Goal: Information Seeking & Learning: Learn about a topic

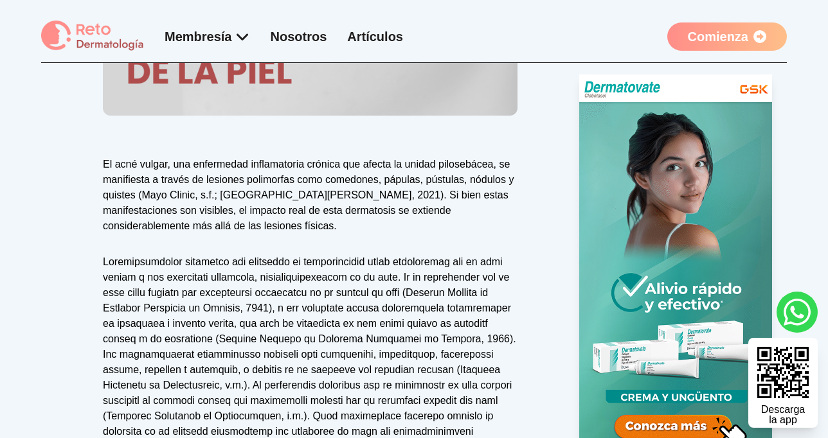
scroll to position [362, 0]
click at [549, 229] on div "Reto Dermatología 27 de Agosto de 2025 El acné vulgar, una enfermedad inflamato…" at bounding box center [414, 421] width 746 height 1121
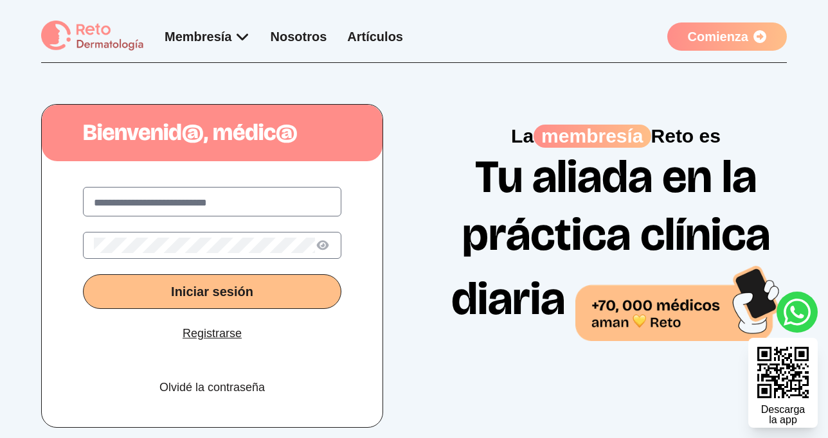
click at [448, 171] on h1 "Tu aliada en la práctica clínica diaria" at bounding box center [616, 244] width 342 height 193
click at [74, 33] on img at bounding box center [92, 36] width 103 height 31
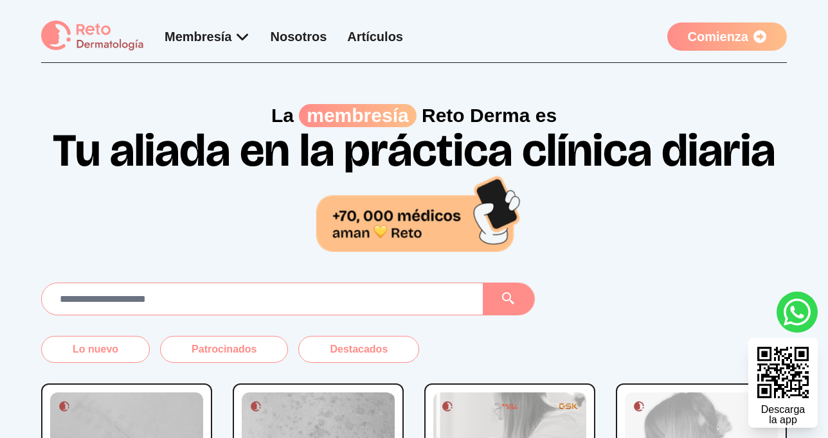
click at [734, 35] on link "Comienza" at bounding box center [727, 36] width 120 height 28
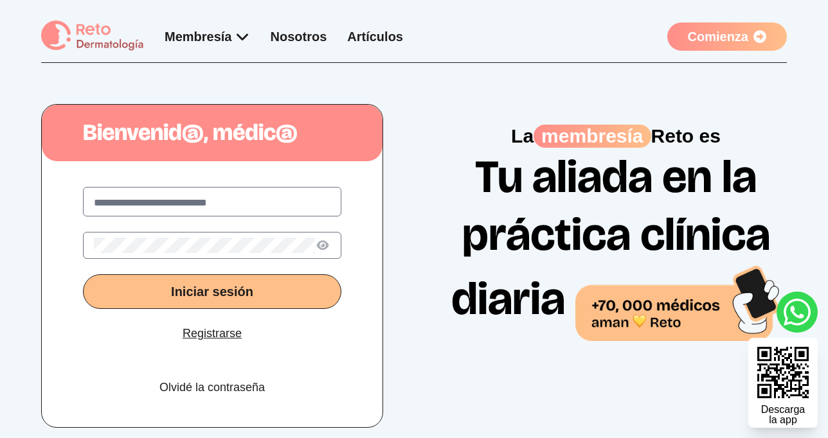
click at [237, 194] on label at bounding box center [212, 202] width 258 height 30
click at [237, 195] on input "text" at bounding box center [212, 202] width 237 height 15
type input "**********"
click at [132, 287] on button "Iniciar sesión" at bounding box center [212, 291] width 258 height 35
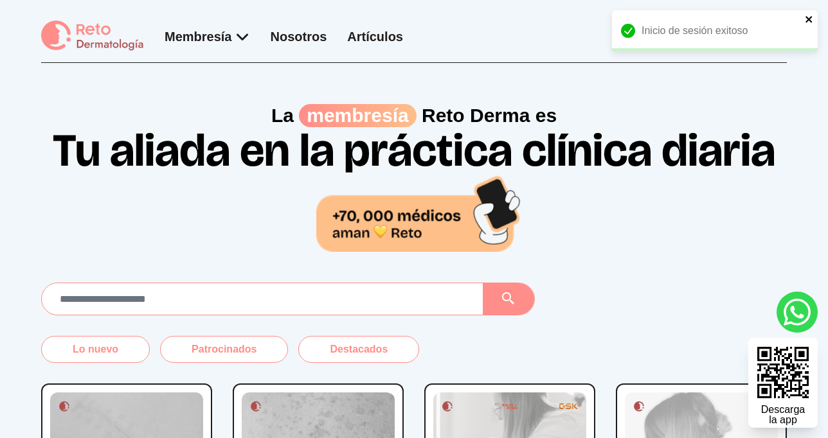
click at [812, 17] on icon "close" at bounding box center [809, 19] width 9 height 10
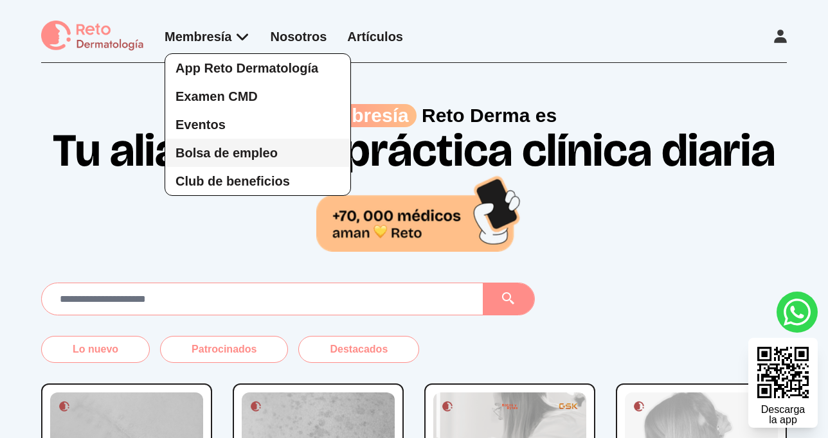
click at [209, 147] on span "Bolsa de empleo" at bounding box center [226, 153] width 102 height 14
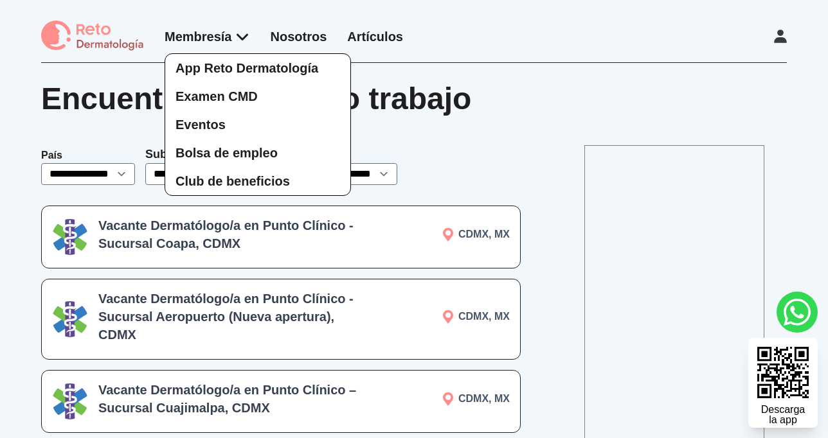
click at [245, 36] on div "App Reto Dermatología Examen CMD Eventos Bolsa de empleo Club de beneficios" at bounding box center [207, 112] width 85 height 168
click at [235, 69] on span "App Reto Dermatología" at bounding box center [246, 68] width 143 height 14
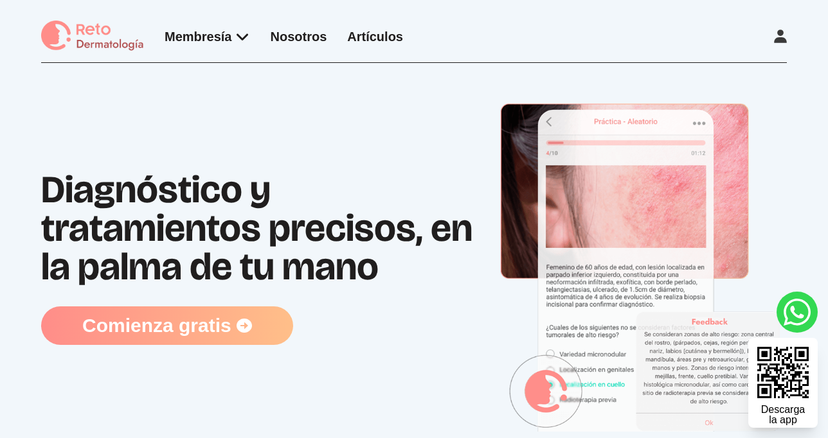
click at [300, 25] on div "Membresía App Reto Dermatología Examen CMD Eventos Bolsa de empleo Club de bene…" at bounding box center [222, 36] width 362 height 31
click at [300, 35] on link "Nosotros" at bounding box center [299, 37] width 57 height 14
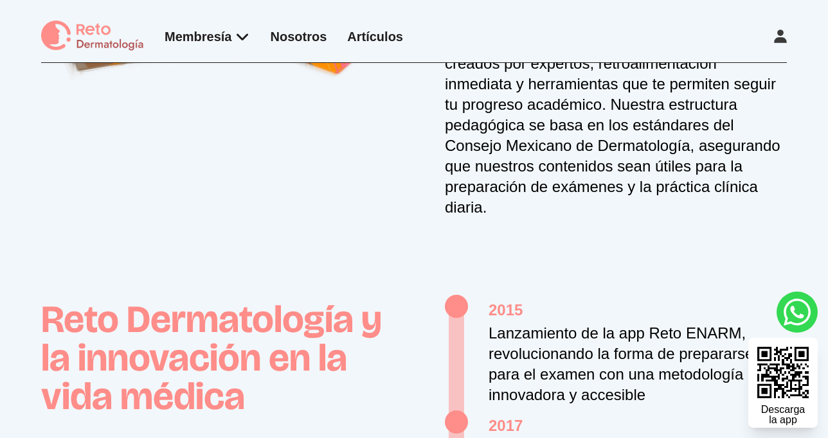
scroll to position [426, 0]
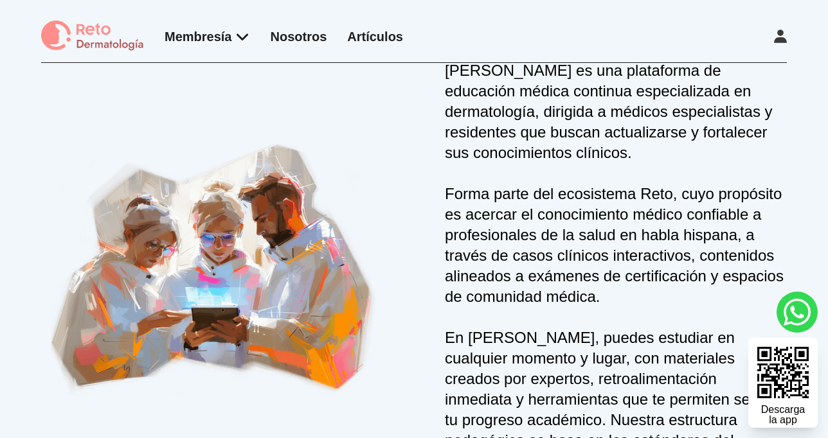
click at [96, 35] on img at bounding box center [92, 36] width 103 height 31
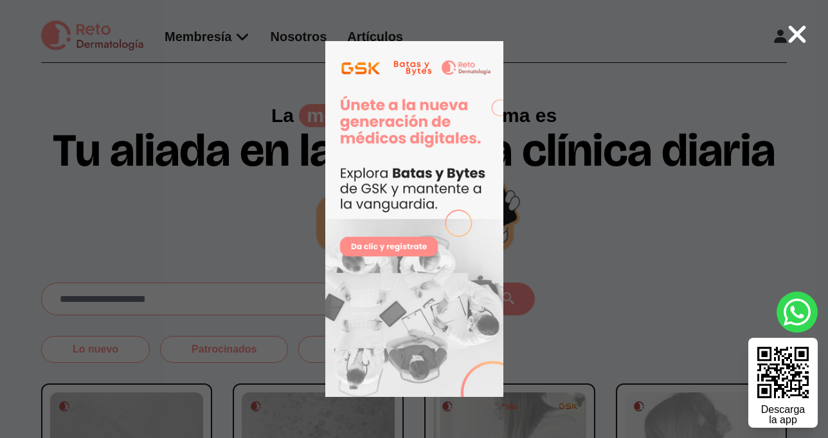
click at [796, 29] on icon at bounding box center [797, 35] width 21 height 28
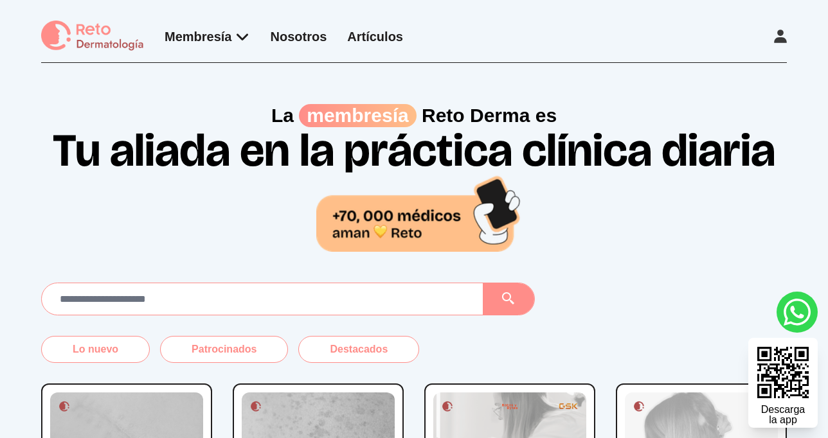
click at [385, 41] on link "Artículos" at bounding box center [375, 37] width 56 height 14
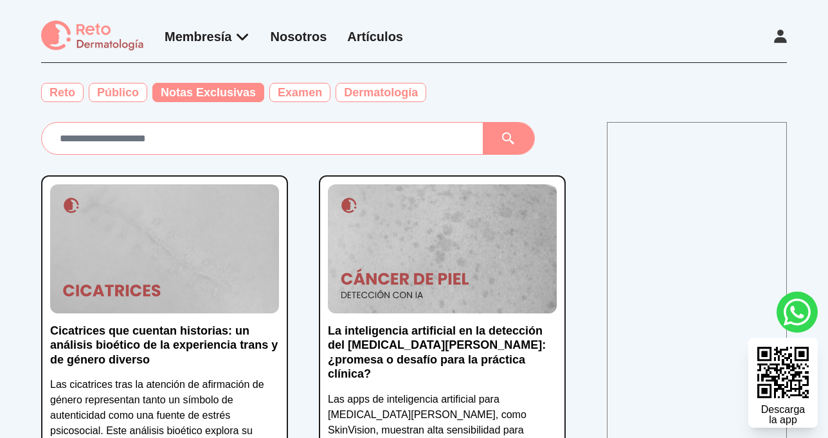
click at [215, 90] on span "Notas Exclusivas" at bounding box center [208, 92] width 112 height 19
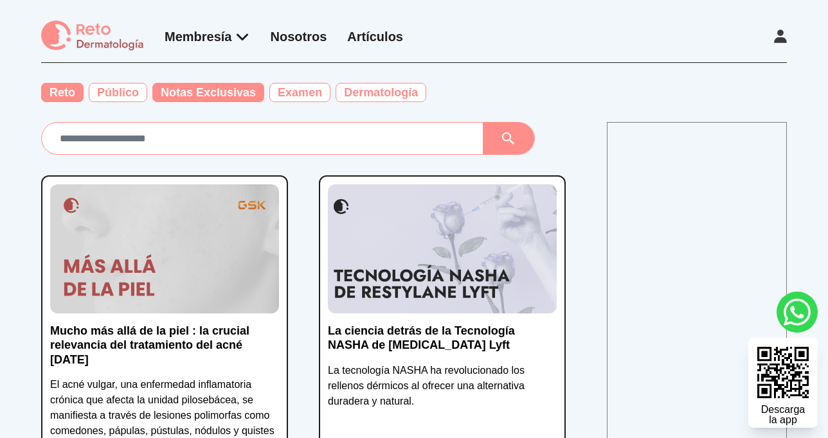
click at [64, 93] on span "Reto" at bounding box center [62, 92] width 42 height 19
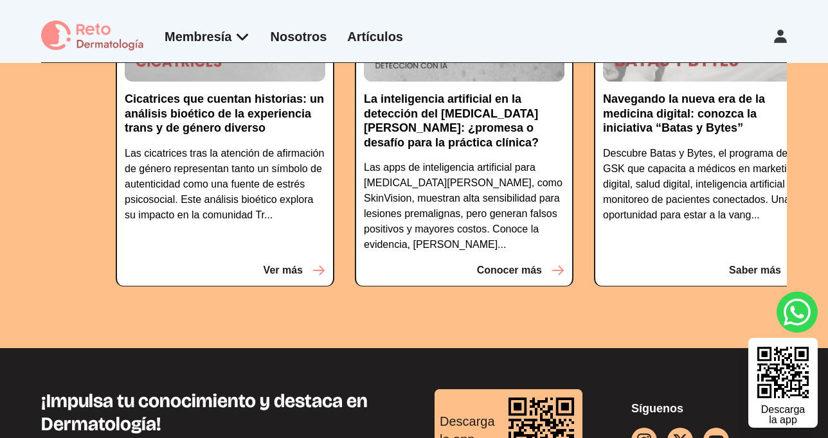
scroll to position [1703, 0]
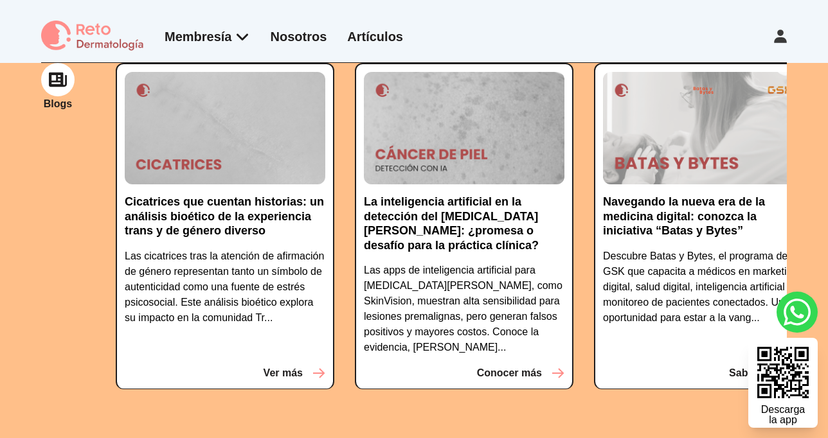
click at [658, 211] on p "Navegando la nueva era de la medicina digital: conozca la iniciativa “Batas y B…" at bounding box center [703, 217] width 201 height 44
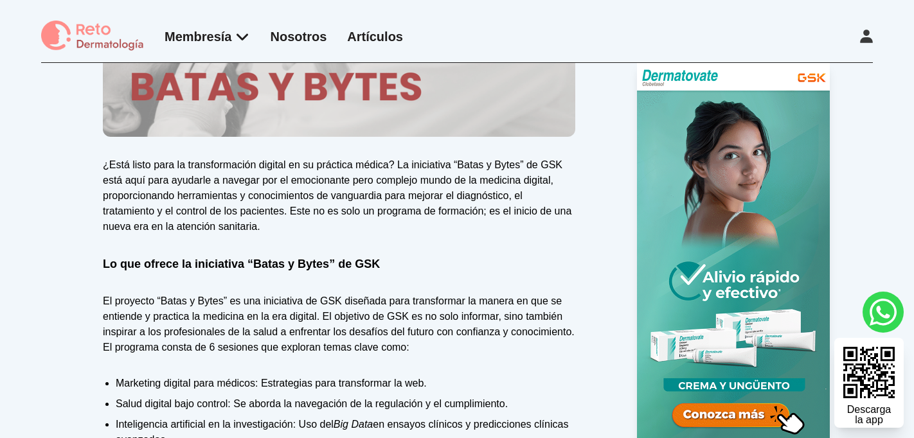
scroll to position [378, 0]
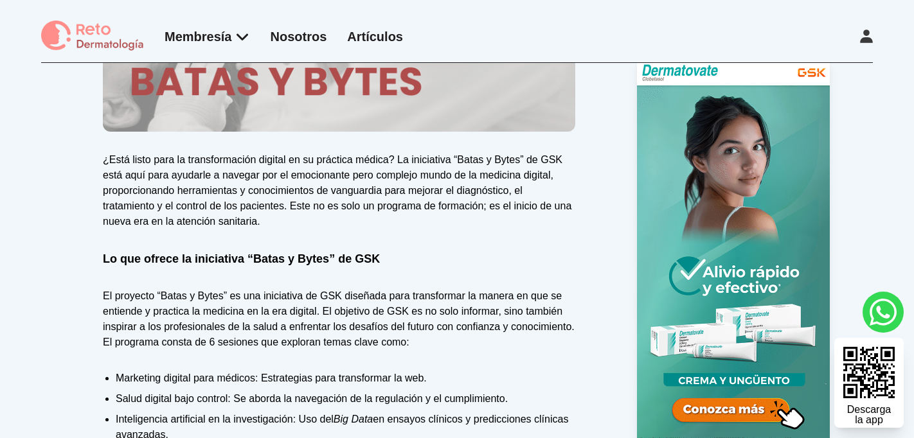
click at [110, 10] on div "Membresía App Reto Dermatología Examen CMD Eventos Bolsa de empleo Club de bene…" at bounding box center [457, 31] width 914 height 63
